Goal: Information Seeking & Learning: Learn about a topic

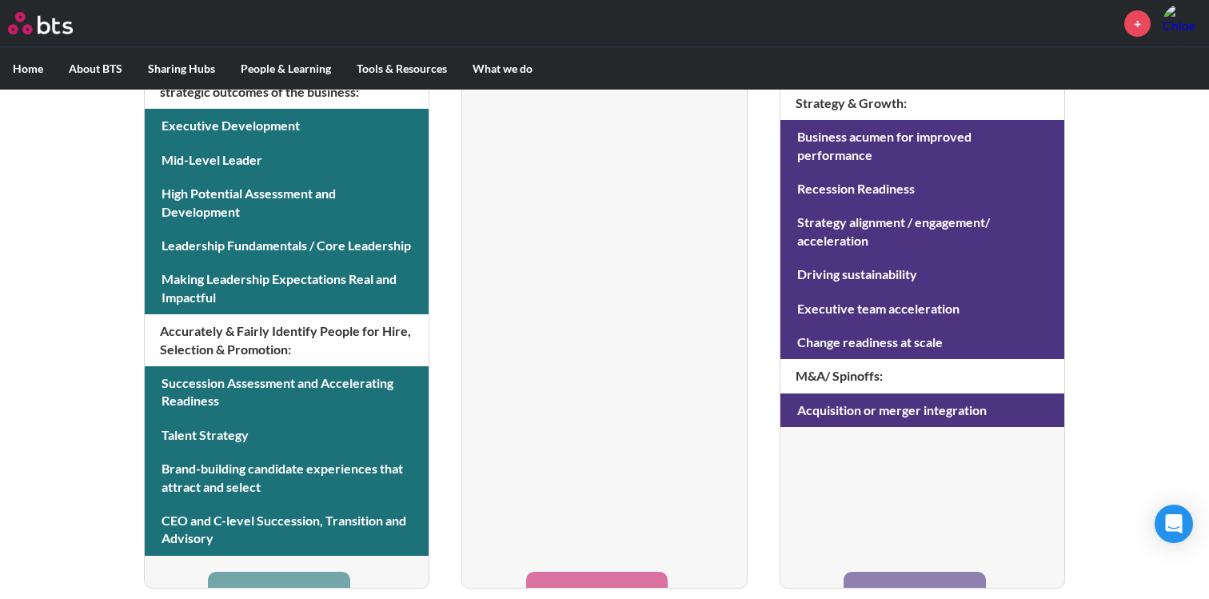
scroll to position [770, 0]
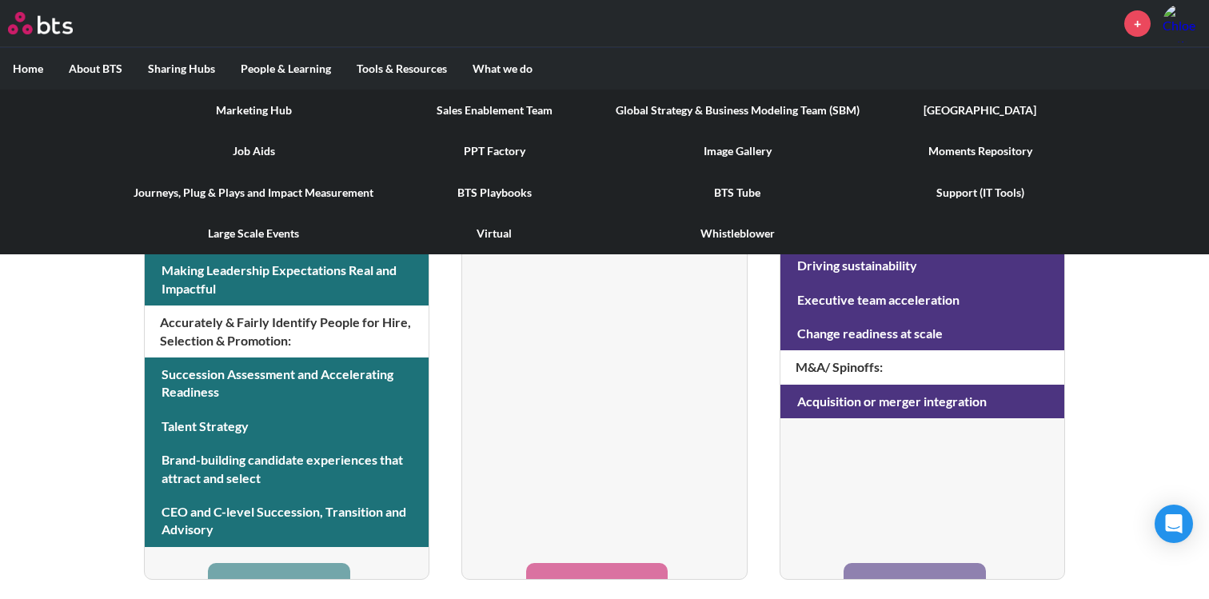
click at [262, 111] on link "Marketing Hub" at bounding box center [253, 111] width 265 height 42
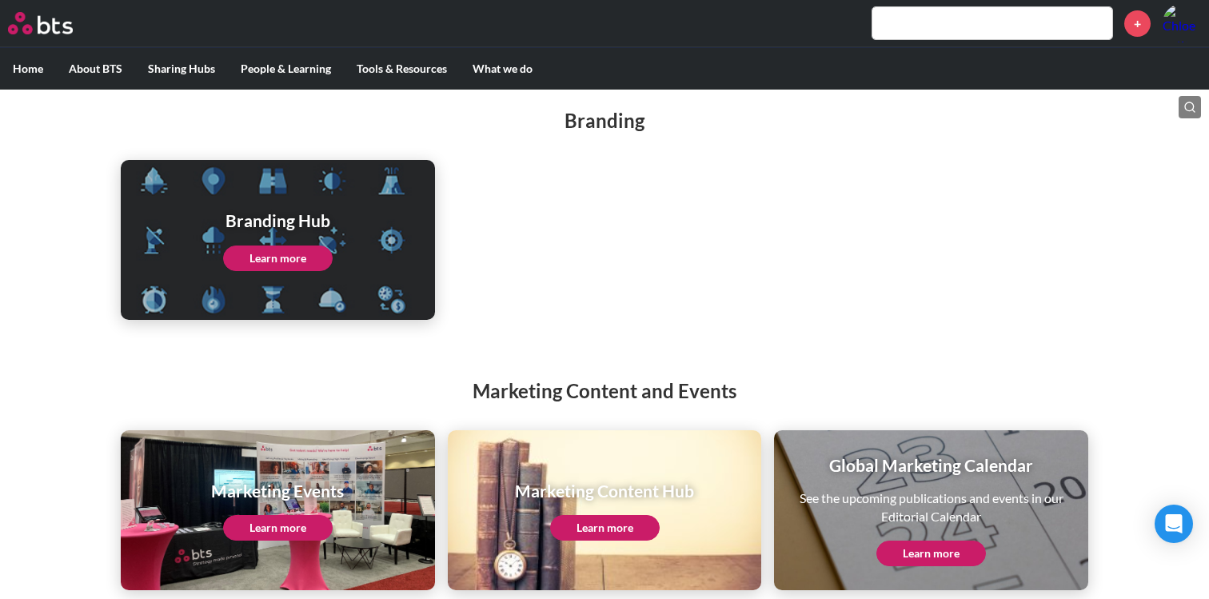
scroll to position [194, 0]
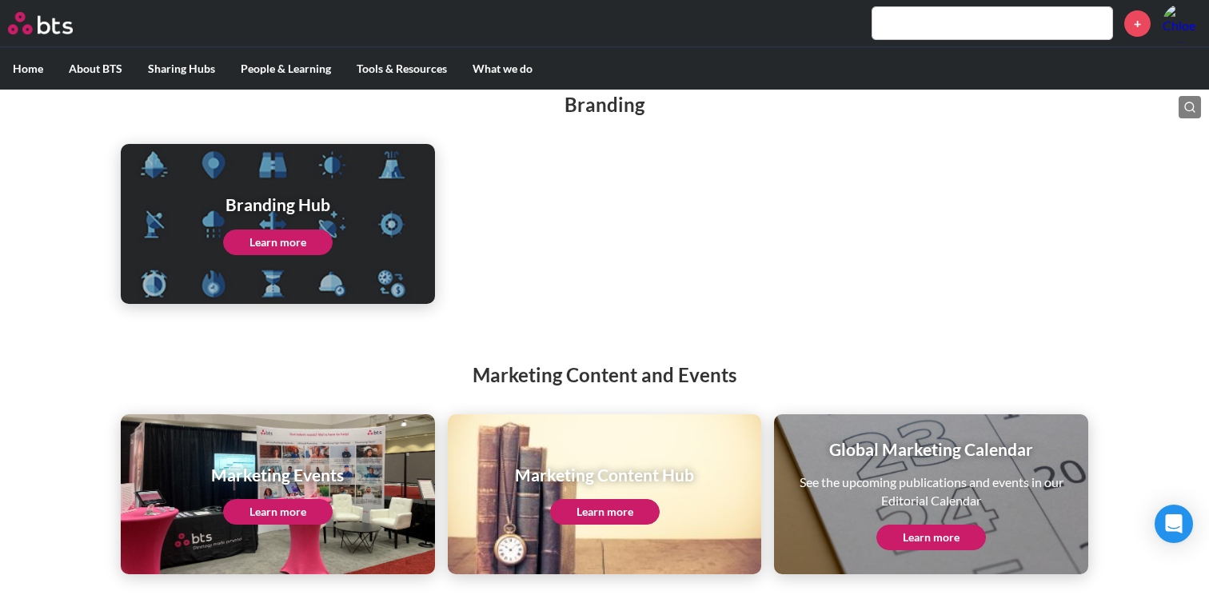
click at [302, 508] on link "Learn more" at bounding box center [278, 512] width 110 height 26
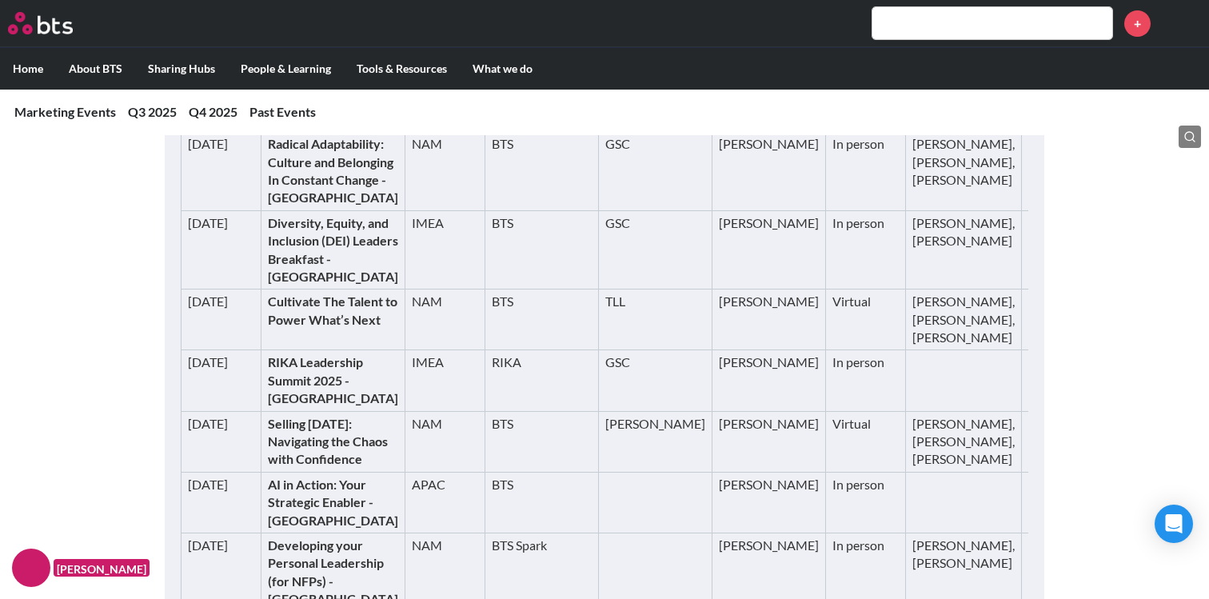
scroll to position [106, 0]
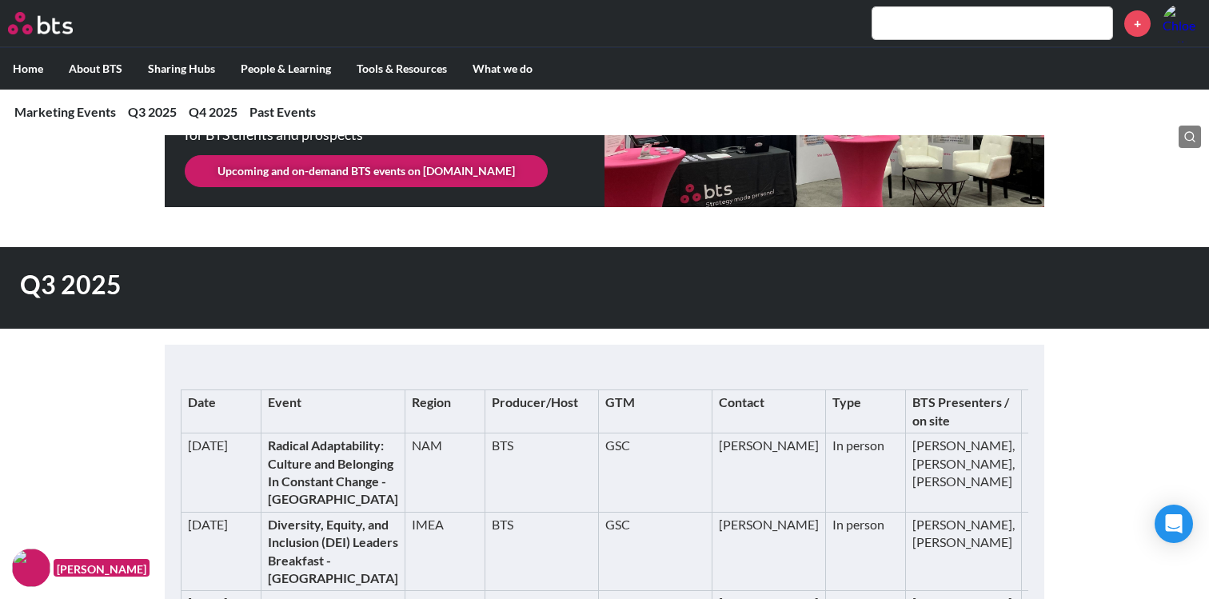
click at [1028, 470] on link "https://bts.com/events/breakfast-for-culture-and-belonging-practitioners-sf/" at bounding box center [1080, 453] width 105 height 33
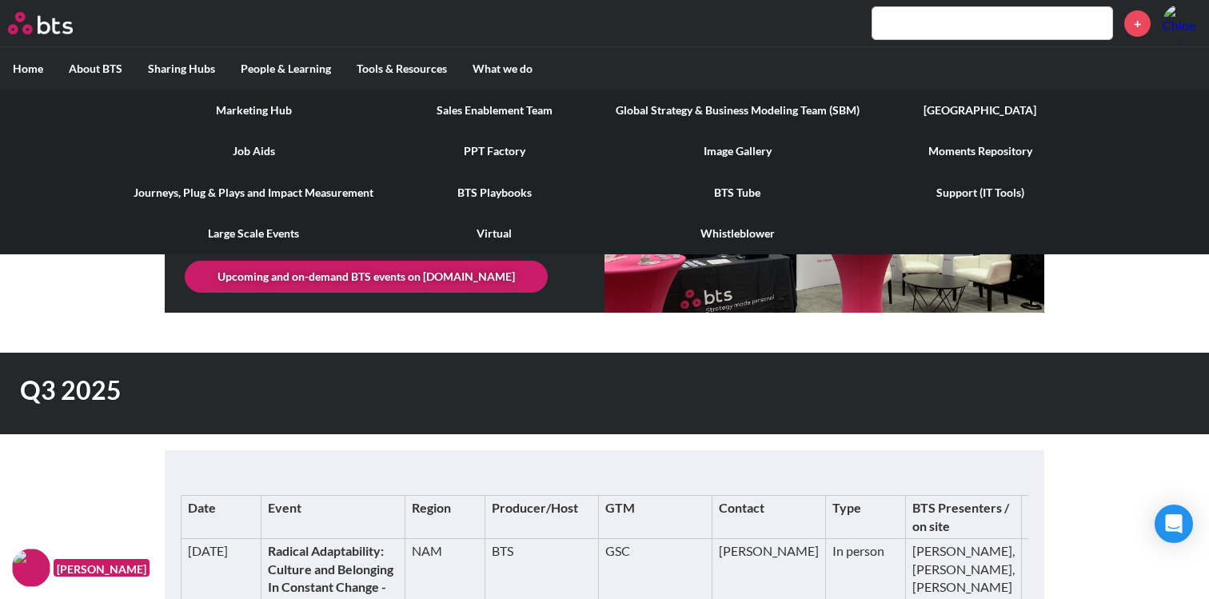
click at [274, 233] on link "Large Scale Events" at bounding box center [253, 234] width 265 height 42
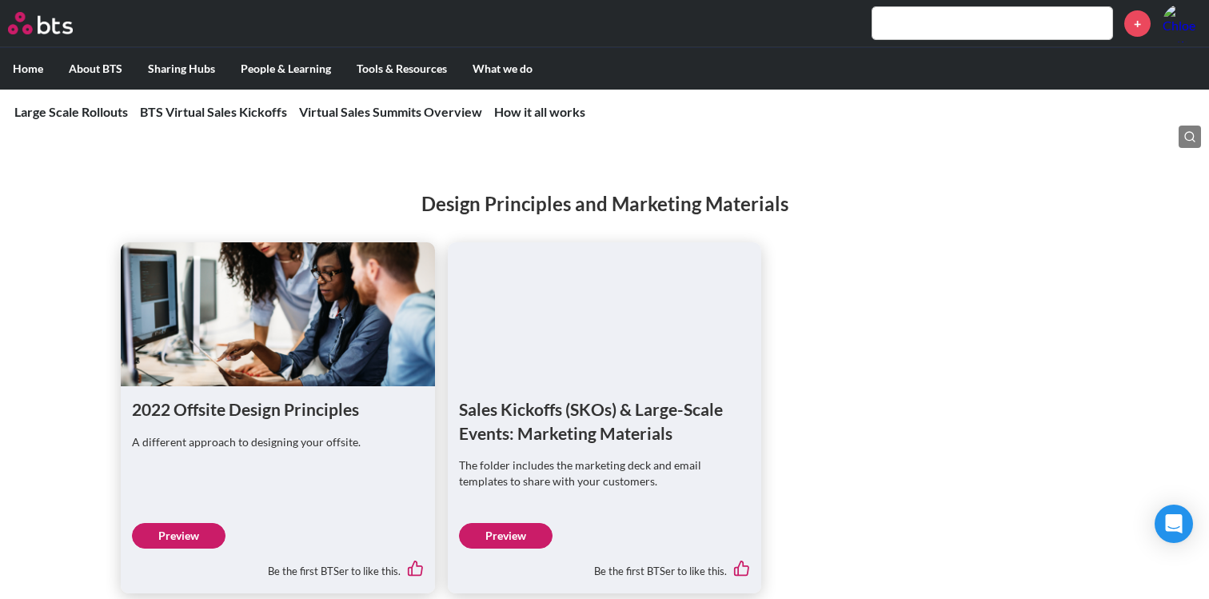
scroll to position [1722, 0]
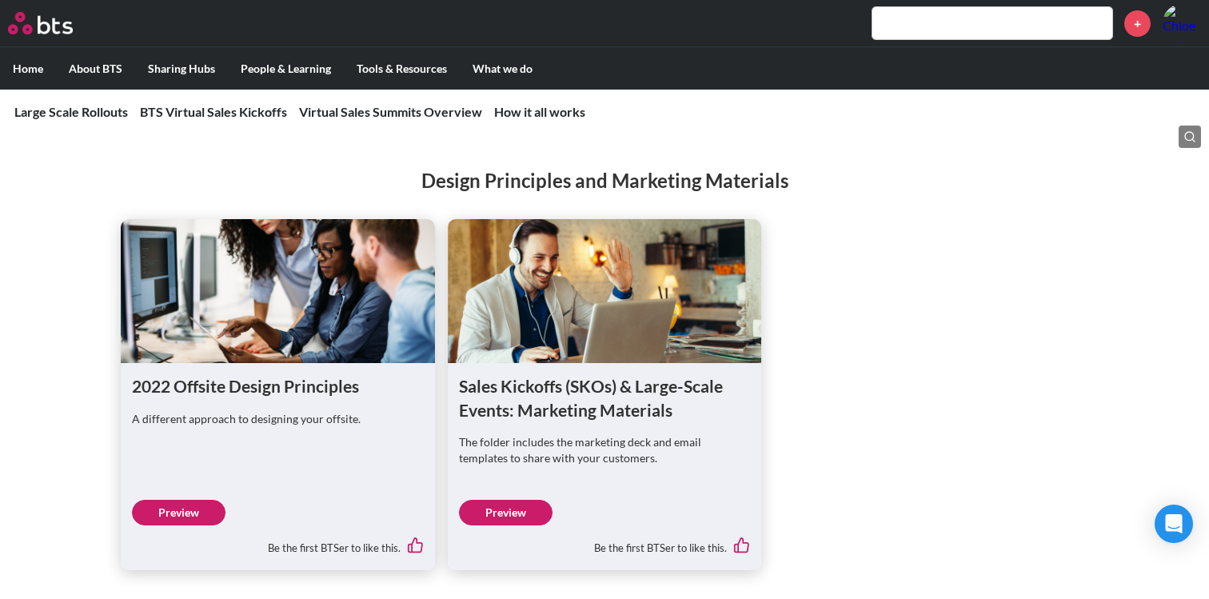
click at [503, 509] on link "Preview" at bounding box center [506, 513] width 94 height 26
click at [184, 504] on link "Preview" at bounding box center [179, 513] width 94 height 26
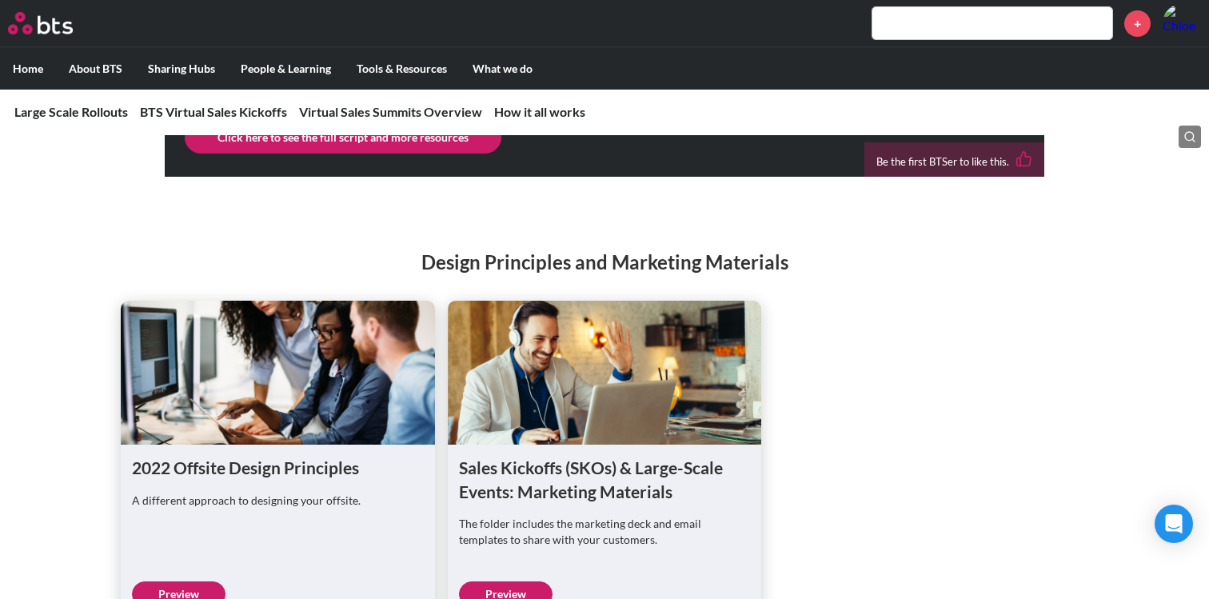
scroll to position [1638, 0]
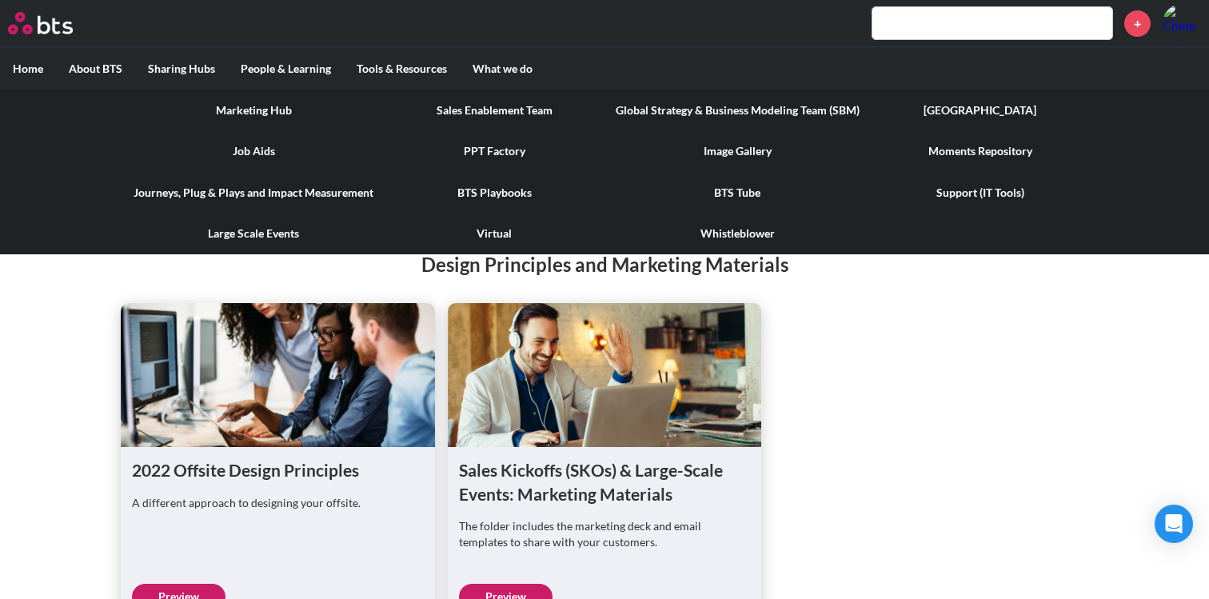
click at [279, 102] on link "Marketing Hub" at bounding box center [253, 111] width 265 height 42
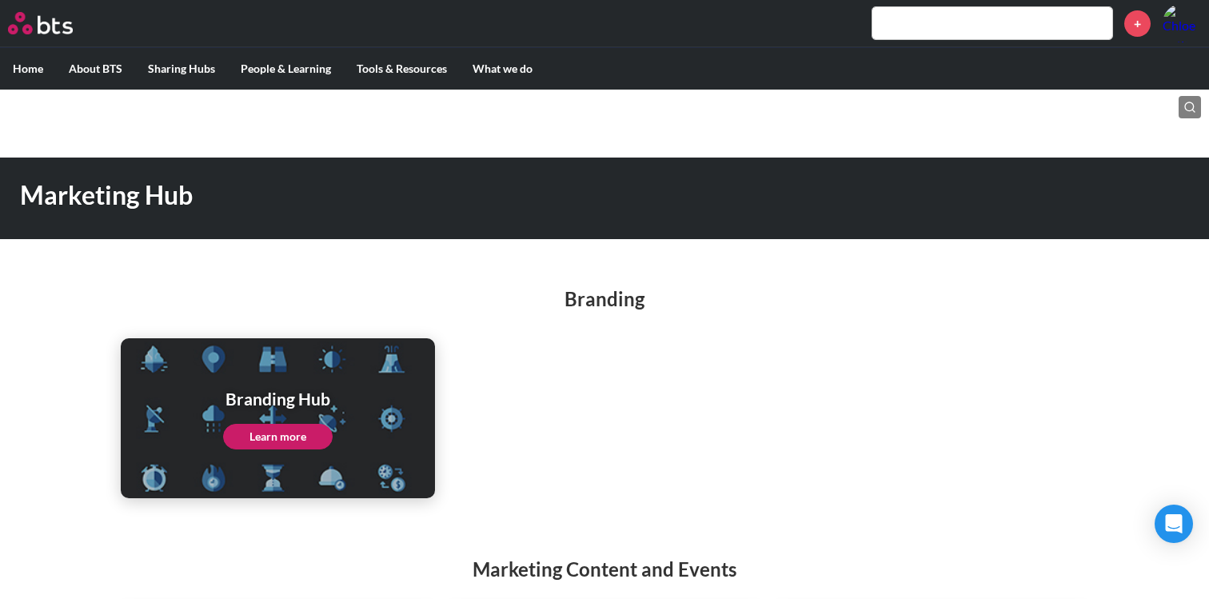
scroll to position [194, 0]
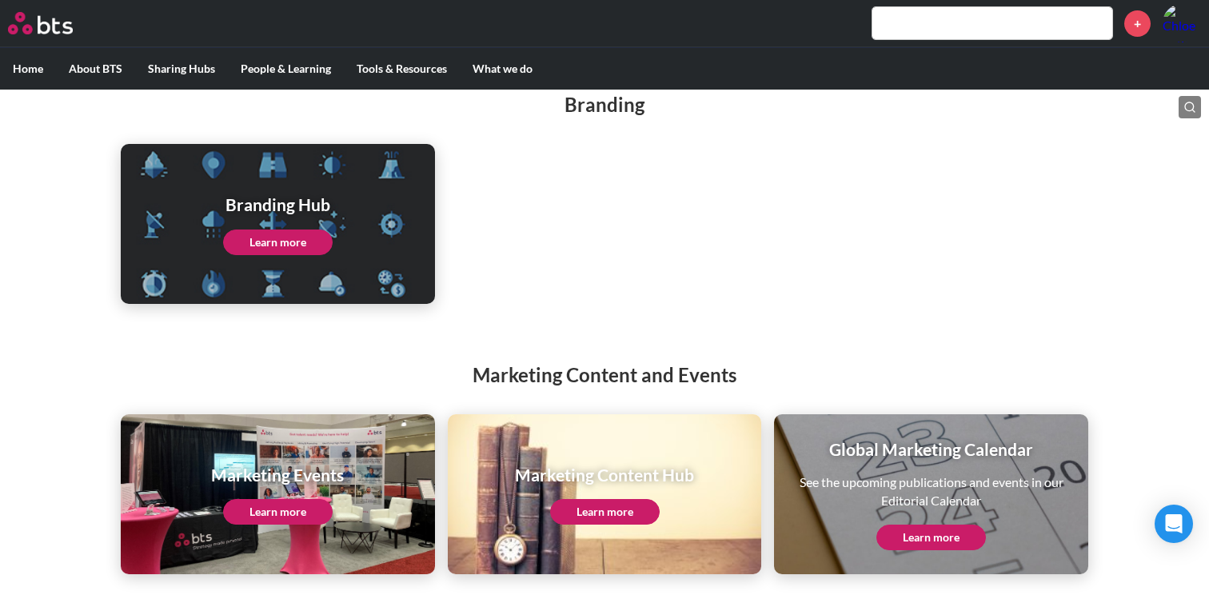
click at [611, 509] on link "Learn more" at bounding box center [605, 512] width 110 height 26
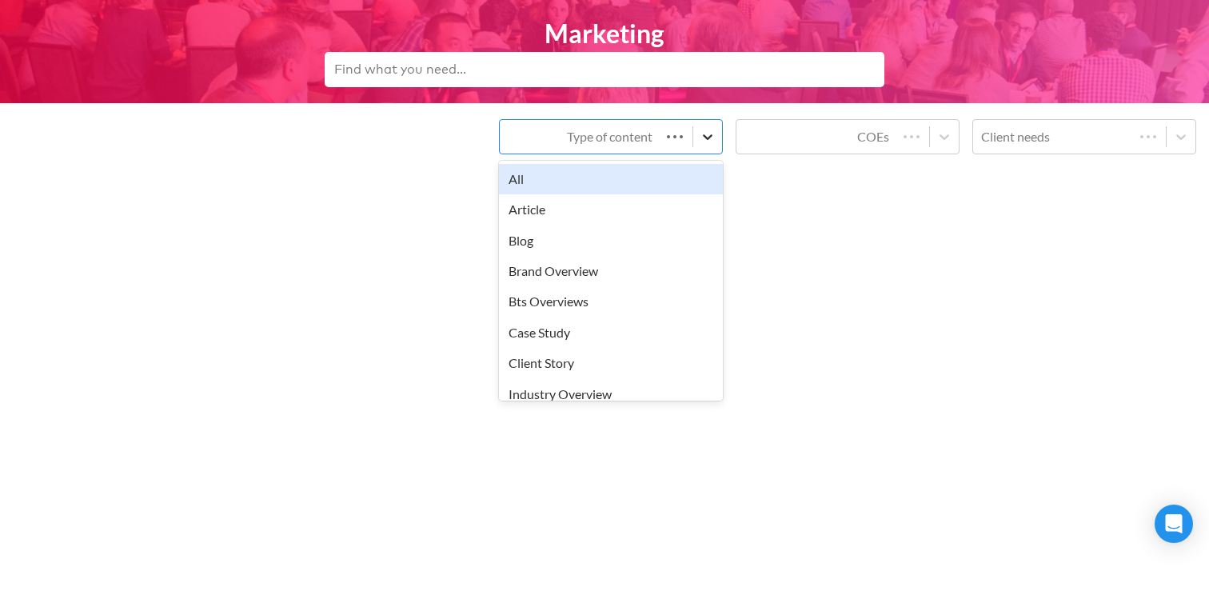
click at [700, 134] on icon at bounding box center [708, 137] width 16 height 16
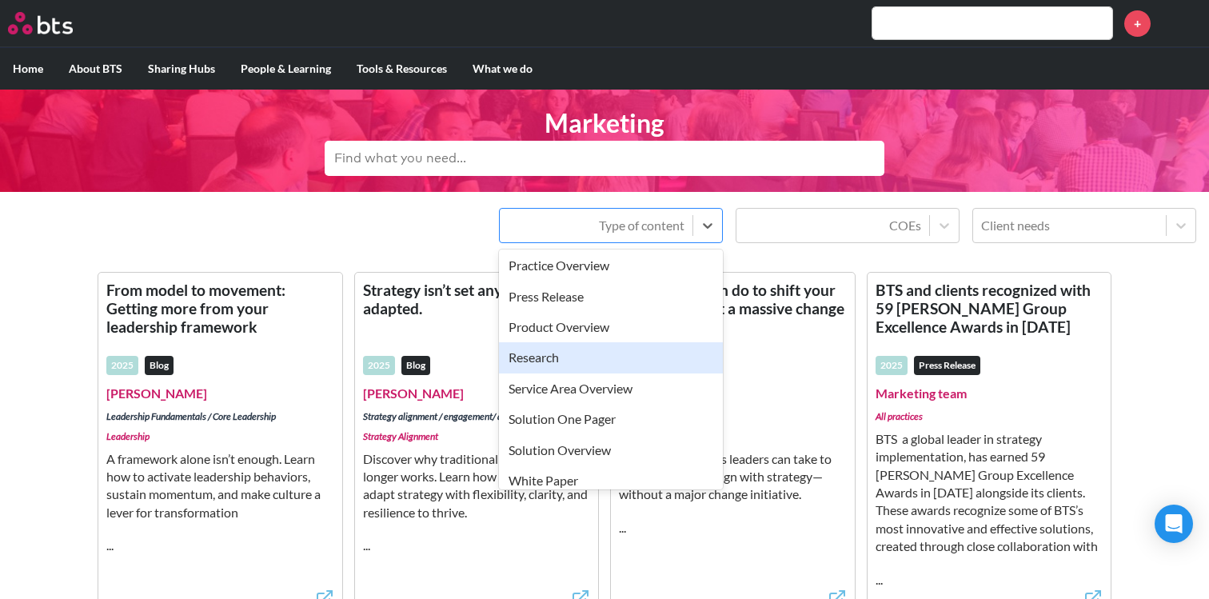
scroll to position [319, 0]
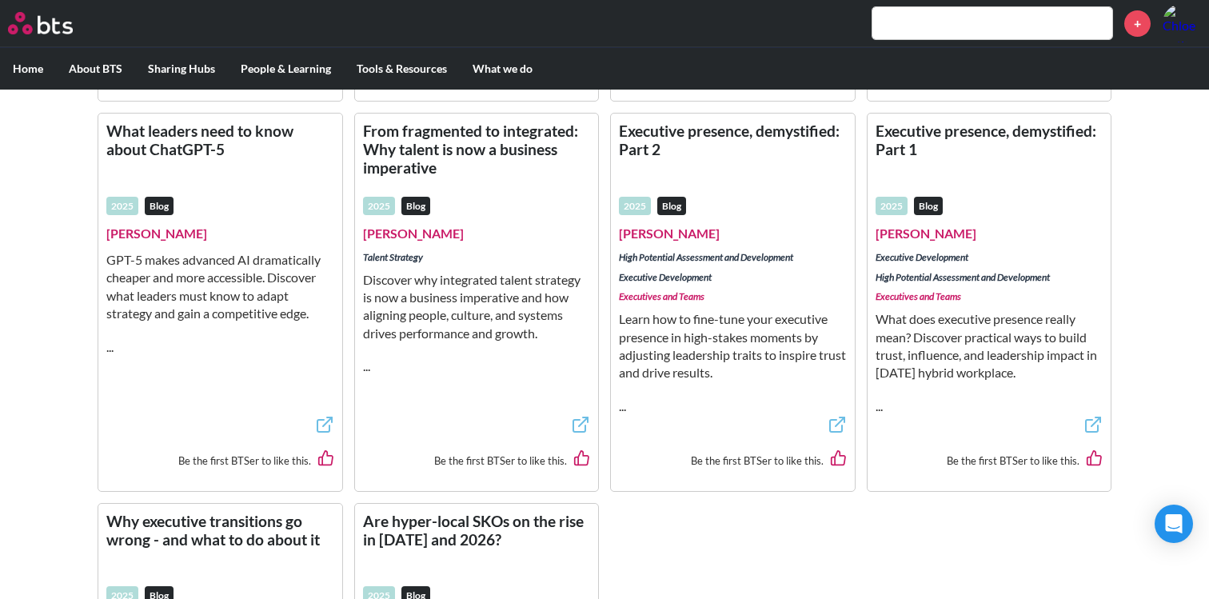
scroll to position [836, 0]
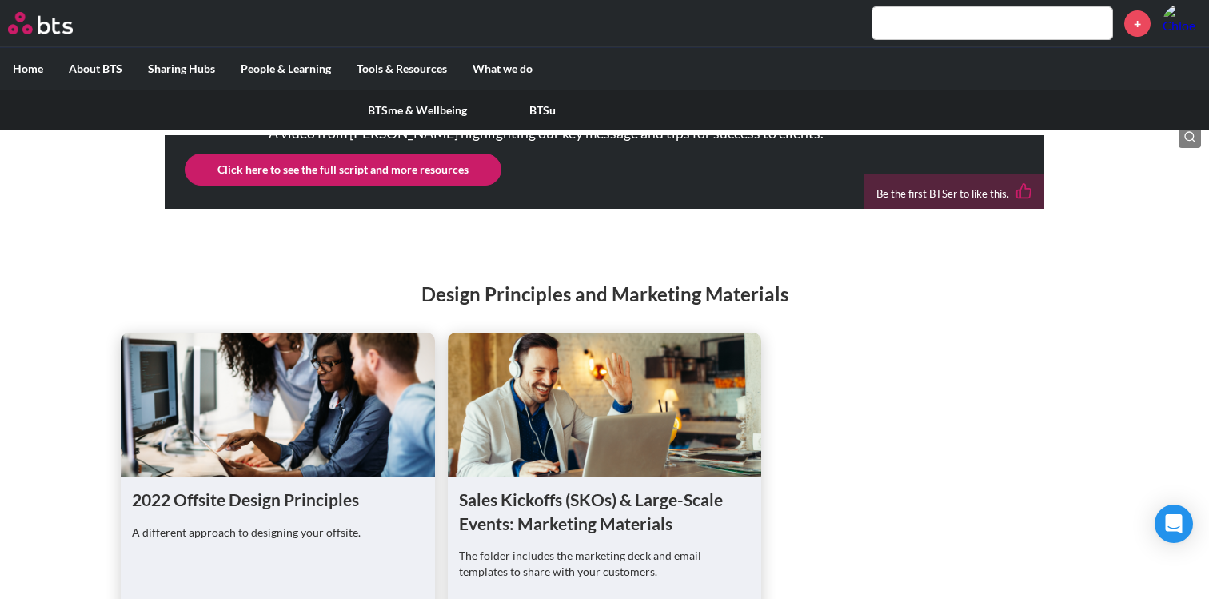
scroll to position [1638, 0]
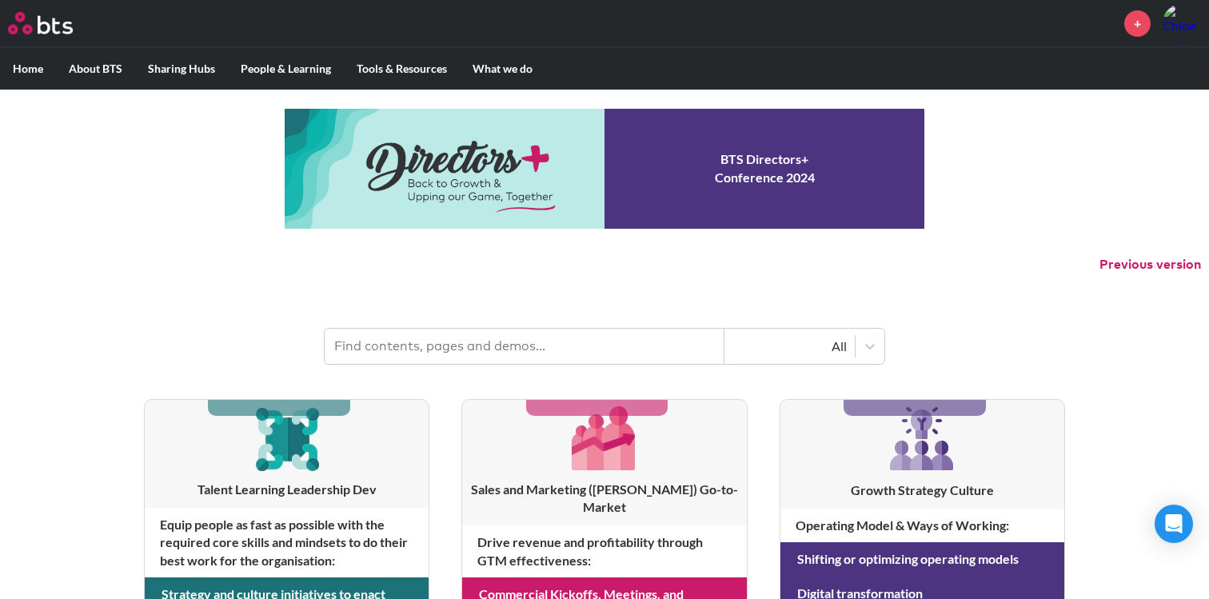
click at [439, 341] on input "text" at bounding box center [525, 346] width 400 height 35
type input "spark"
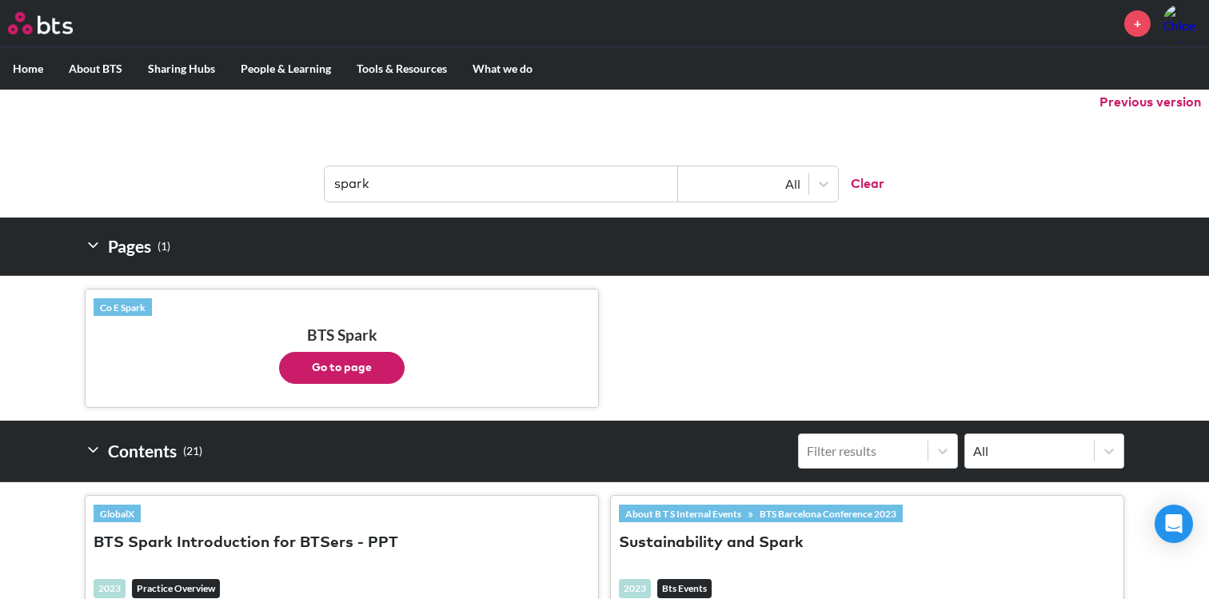
scroll to position [187, 0]
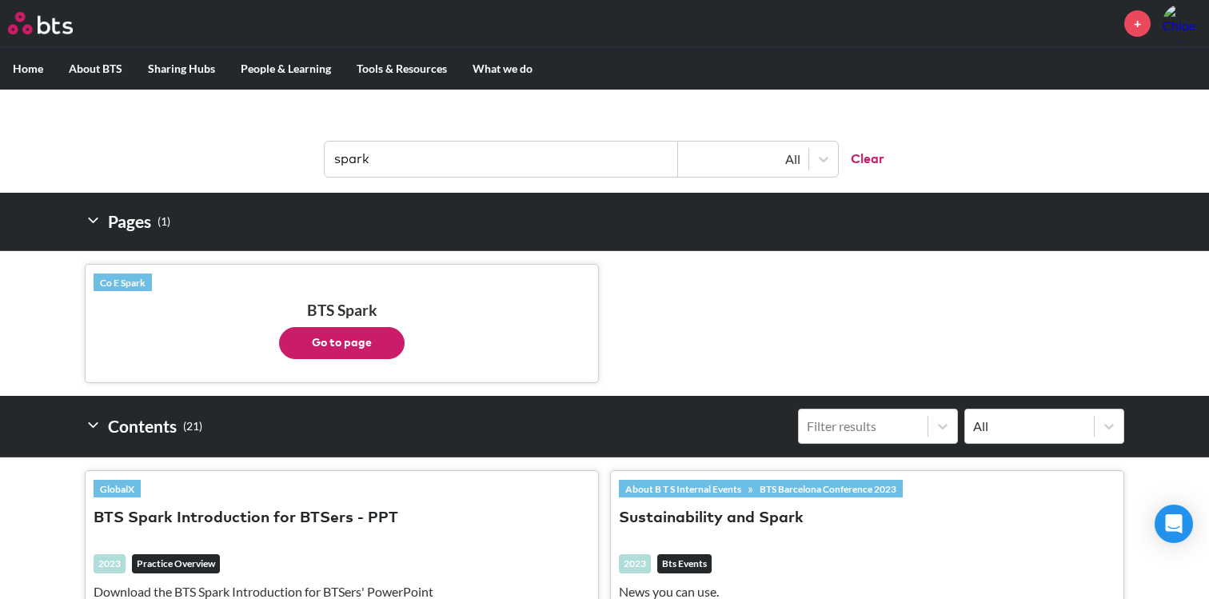
click at [359, 329] on button "Go to page" at bounding box center [342, 343] width 126 height 32
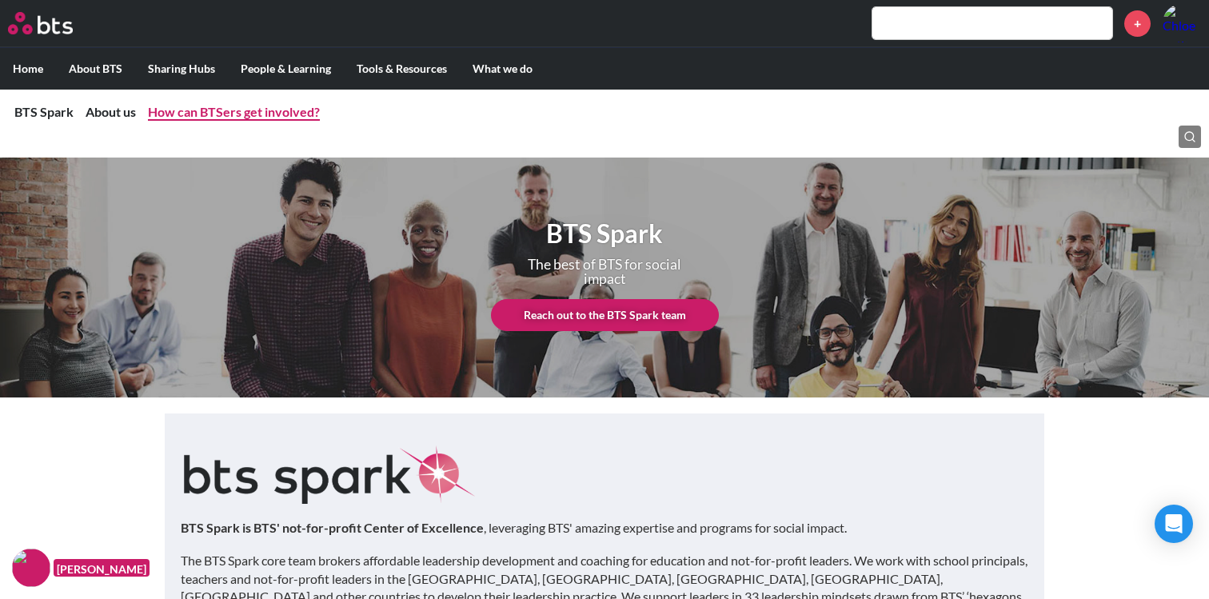
click at [241, 112] on link "How can BTSers get involved?" at bounding box center [234, 111] width 172 height 15
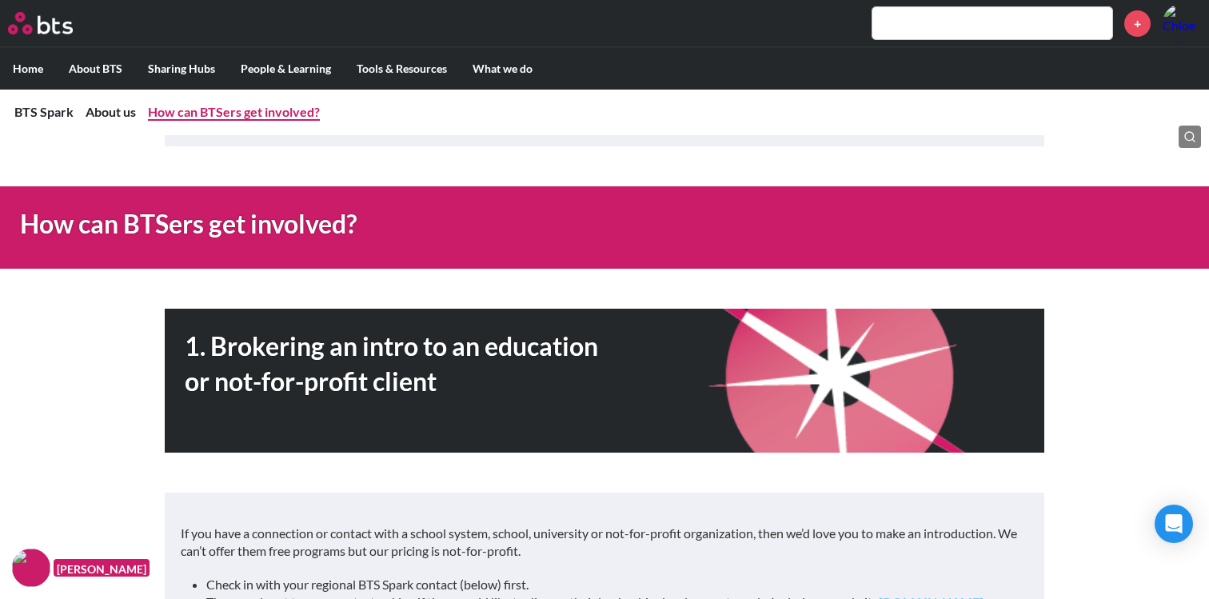
scroll to position [1359, 0]
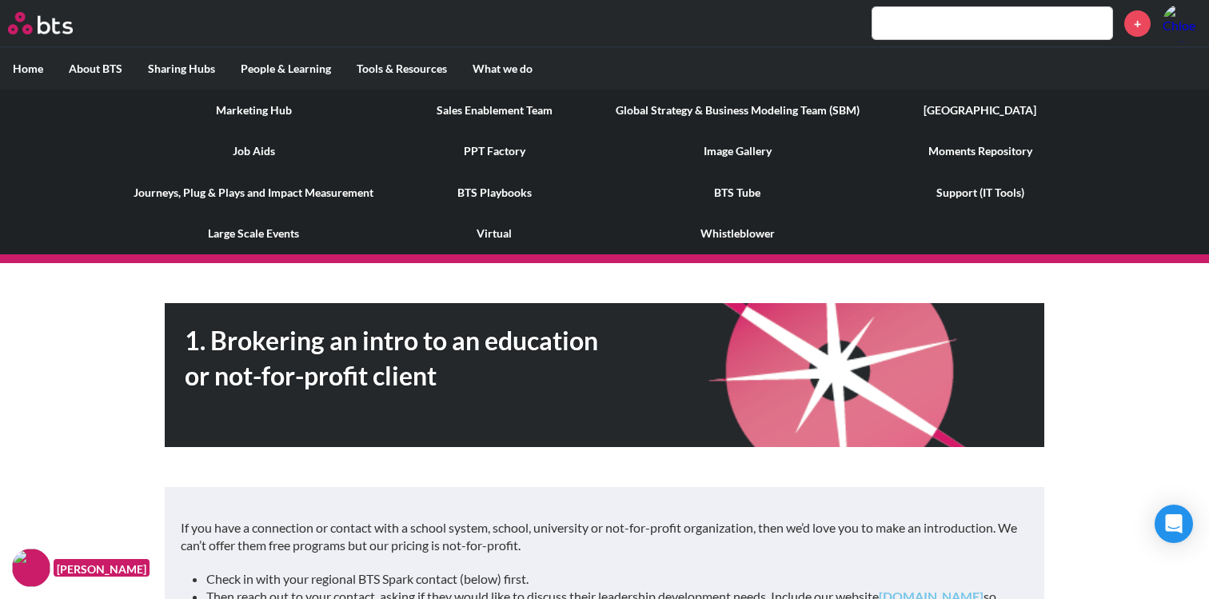
click at [265, 149] on link "Job Aids" at bounding box center [253, 151] width 265 height 42
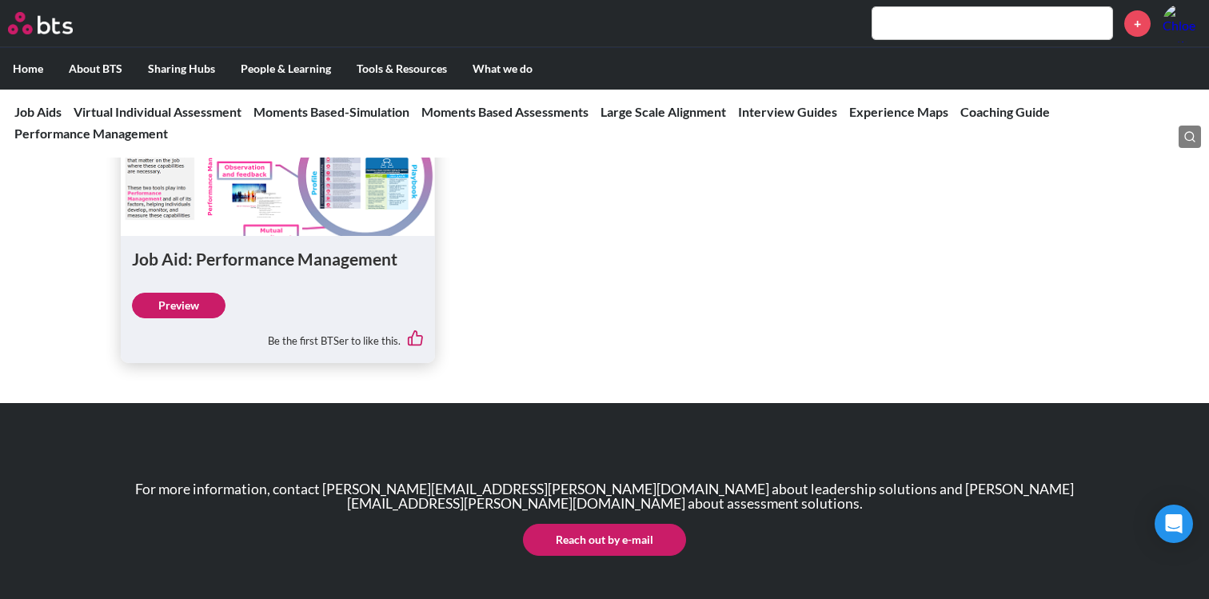
scroll to position [4254, 0]
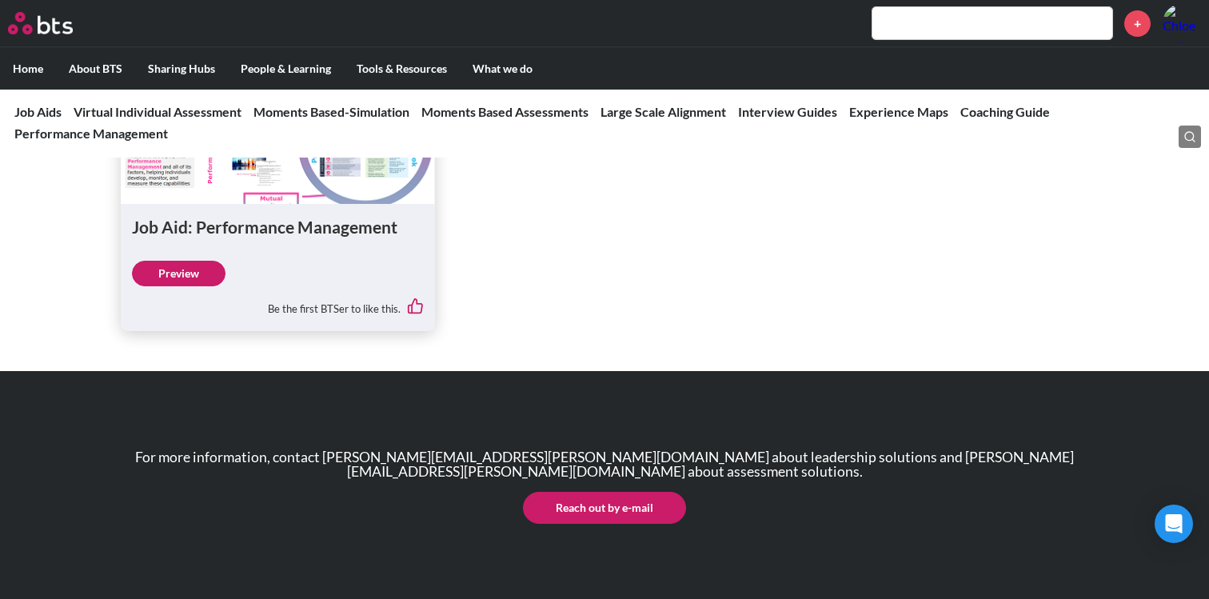
click at [25, 68] on label "Home" at bounding box center [28, 69] width 56 height 42
click at [0, 0] on input "Home" at bounding box center [0, 0] width 0 height 0
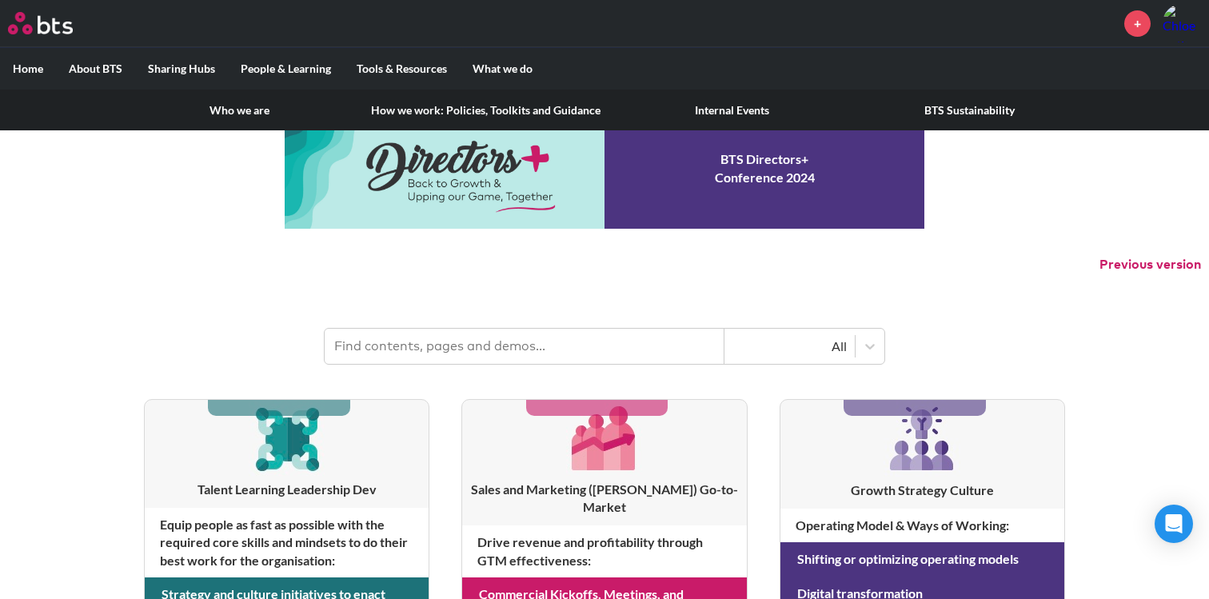
click at [737, 110] on link "Internal Events" at bounding box center [731, 111] width 237 height 42
